Goal: Browse casually: Explore the website without a specific task or goal

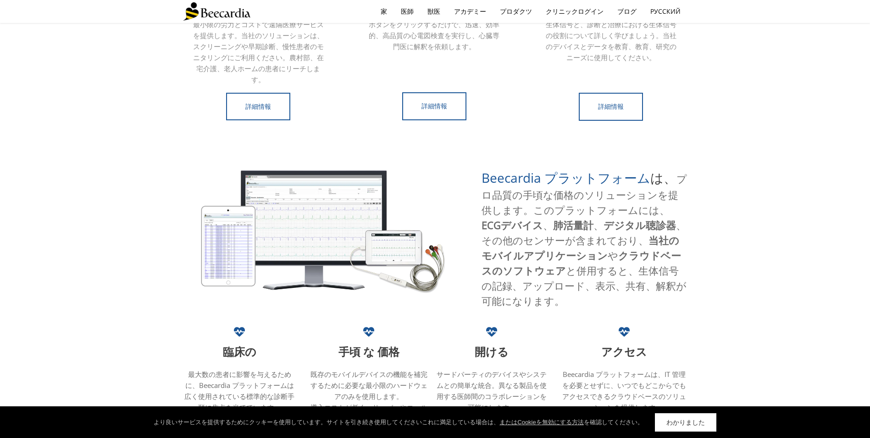
scroll to position [398, 0]
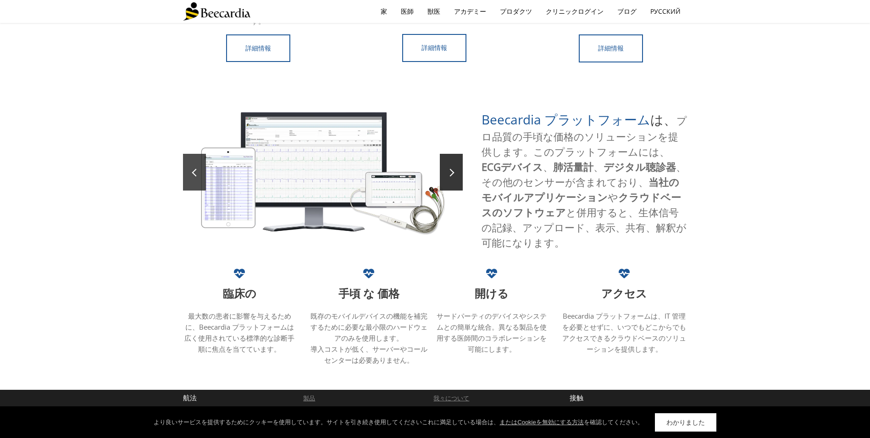
click at [199, 189] on link at bounding box center [194, 172] width 23 height 37
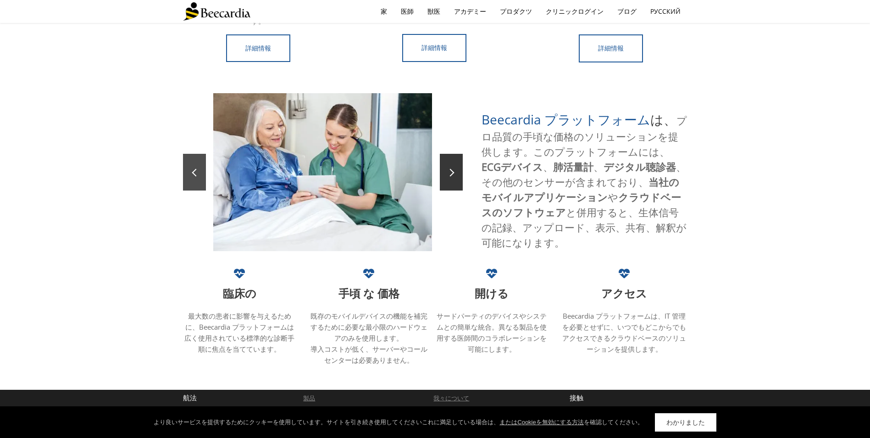
click at [199, 189] on link at bounding box center [194, 172] width 23 height 37
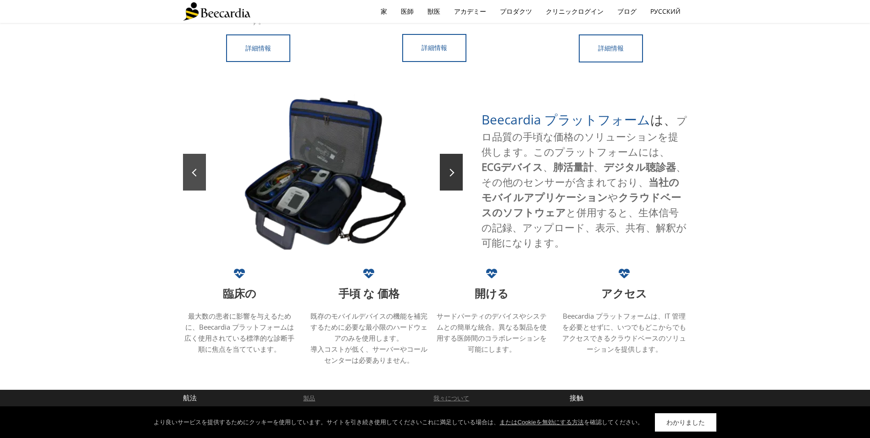
click at [199, 189] on link at bounding box center [194, 172] width 23 height 37
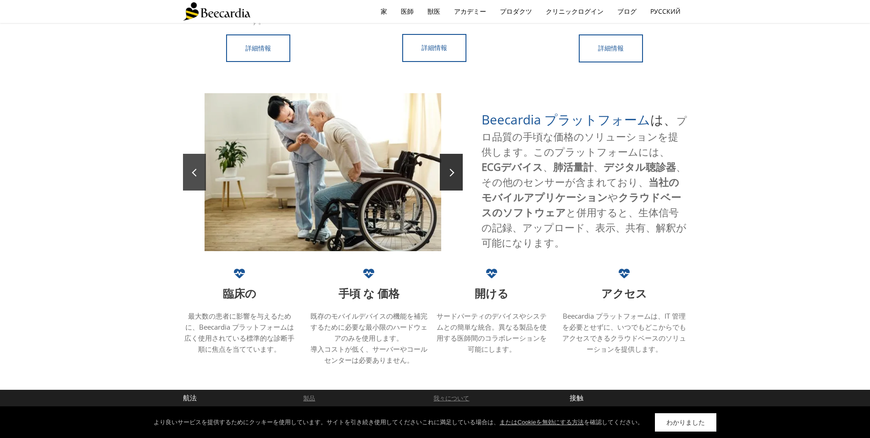
click at [199, 189] on link at bounding box center [194, 172] width 23 height 37
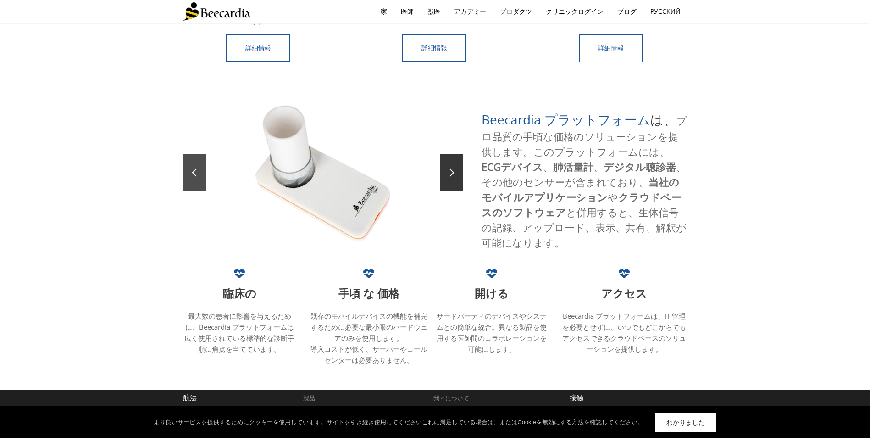
click at [199, 189] on link at bounding box center [194, 172] width 23 height 37
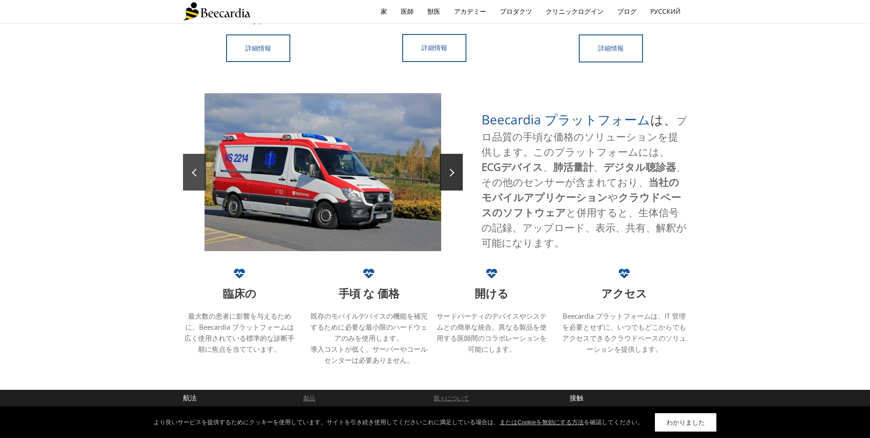
click at [199, 189] on link at bounding box center [194, 172] width 23 height 37
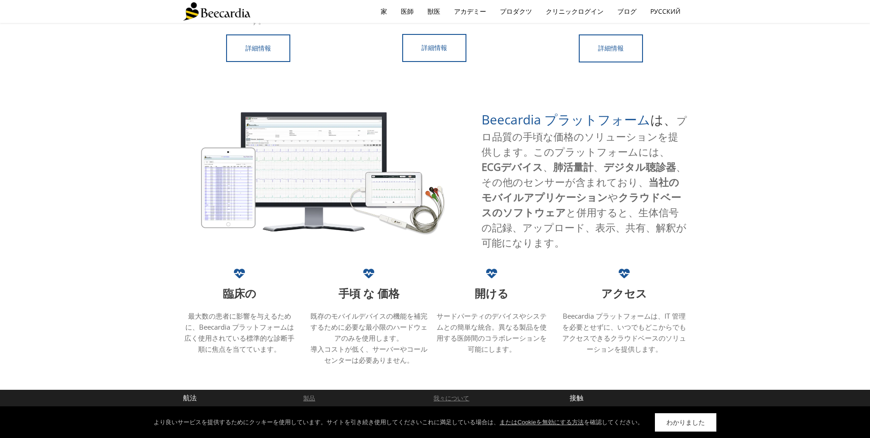
drag, startPoint x: 217, startPoint y: 166, endPoint x: 128, endPoint y: 128, distance: 97.4
click at [128, 128] on div "Beecardia プラットフォーム は、 プロ品質の手頃な価格のソリューションを提供します。このプラットフォームには、 ECGデバイス 、 肺活量計 、 デ…" at bounding box center [435, 180] width 870 height 174
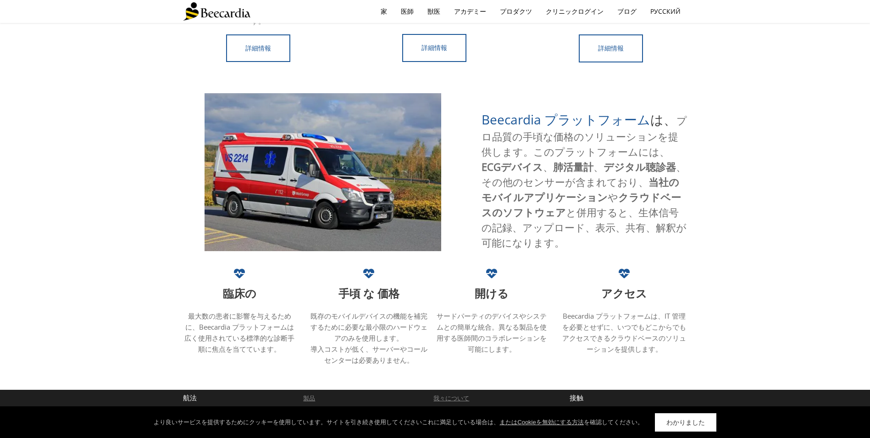
click at [50, 199] on div "Beecardia プラットフォーム は、 プロ品質の手頃な価格のソリューションを提供します。このプラットフォームには、 ECGデバイス 、 肺活量計 、 デ…" at bounding box center [435, 180] width 870 height 174
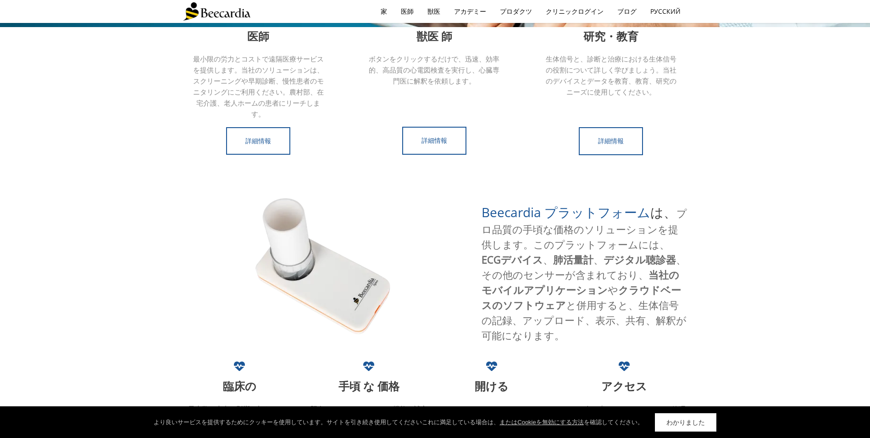
scroll to position [306, 0]
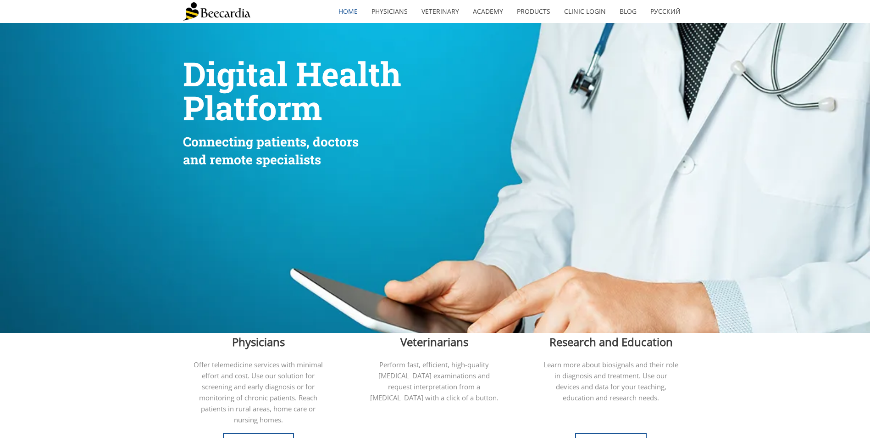
drag, startPoint x: 365, startPoint y: 180, endPoint x: 388, endPoint y: 170, distance: 24.5
click at [365, 180] on div at bounding box center [346, 252] width 326 height 162
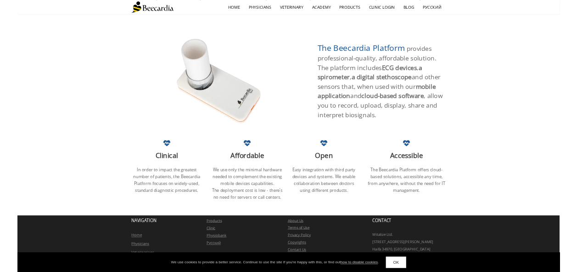
scroll to position [452, 0]
